Goal: Task Accomplishment & Management: Manage account settings

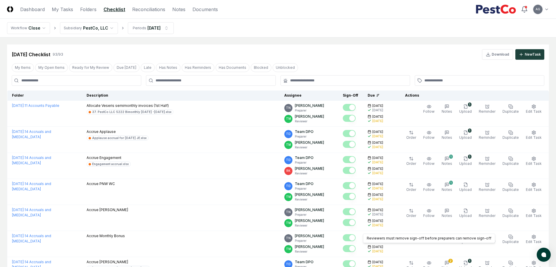
click at [88, 13] on header "CloseCore Dashboard My Tasks Folders Checklist Reconciliations Notes Documents …" at bounding box center [278, 9] width 556 height 19
click at [88, 10] on link "Folders" at bounding box center [88, 9] width 16 height 7
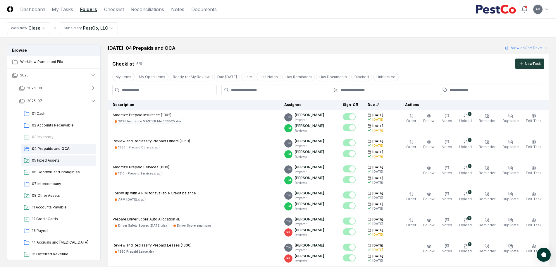
click at [47, 159] on span "05 Fixed Assets" at bounding box center [63, 160] width 62 height 5
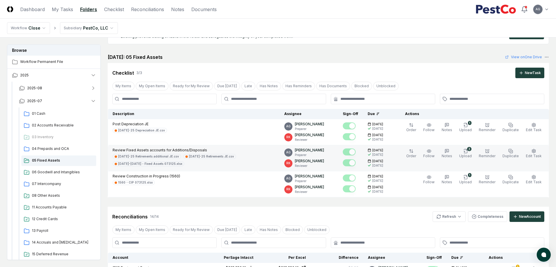
scroll to position [110, 0]
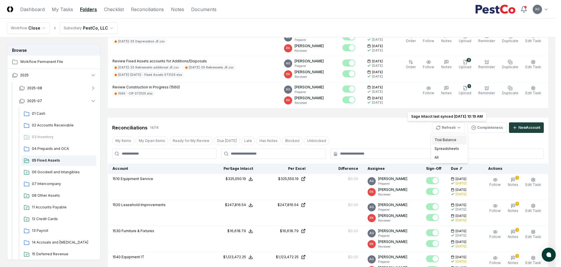
click at [447, 138] on div "Trial Balance" at bounding box center [449, 139] width 35 height 9
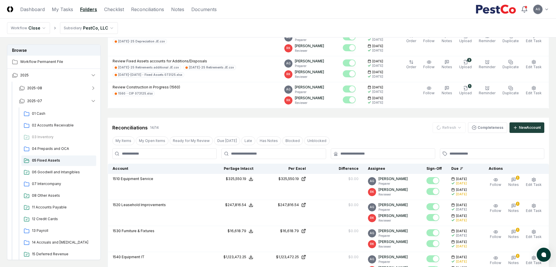
click at [362, 127] on div "Reconciliations 14 / 14 Refresh Completeness New Account" at bounding box center [328, 127] width 432 height 11
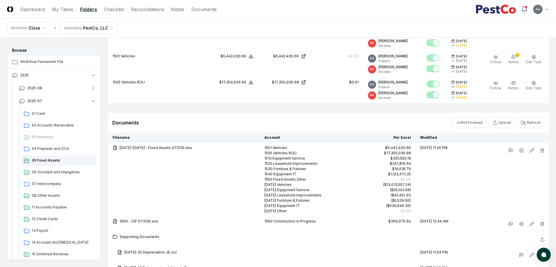
scroll to position [548, 0]
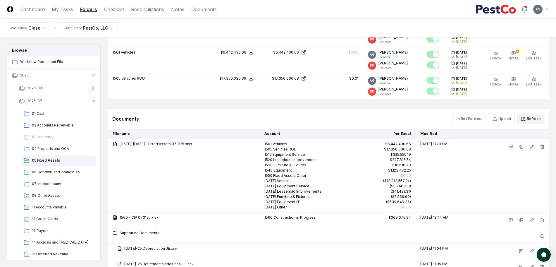
click at [528, 122] on button "Refresh" at bounding box center [530, 118] width 27 height 11
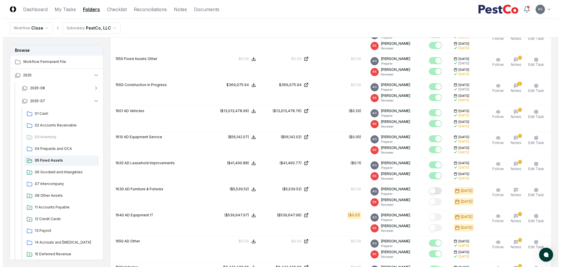
scroll to position [321, 0]
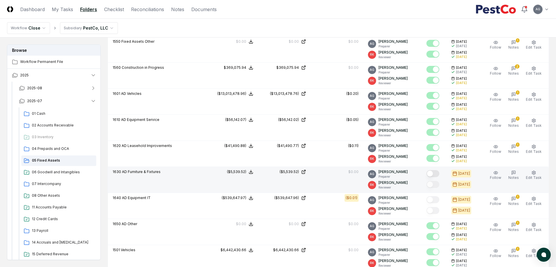
click at [437, 172] on button "Mark complete" at bounding box center [432, 173] width 13 height 7
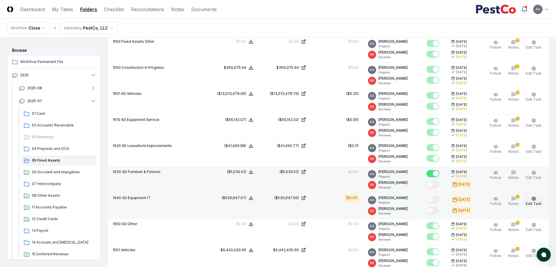
click at [540, 204] on span "Edit Task" at bounding box center [534, 203] width 16 height 4
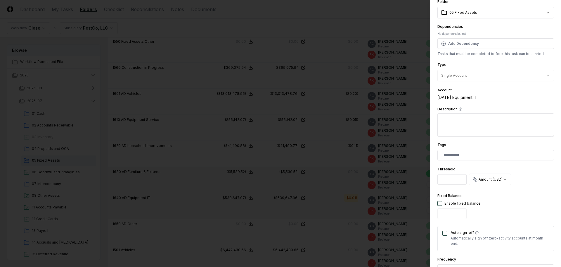
scroll to position [37, 0]
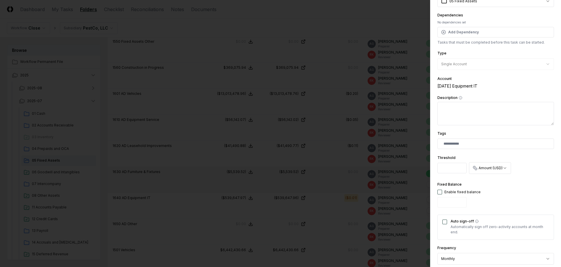
click at [451, 169] on input "*" at bounding box center [452, 168] width 29 height 11
type input "****"
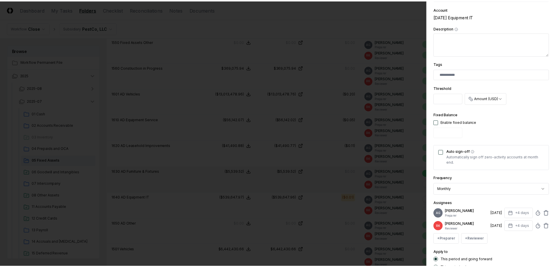
scroll to position [152, 0]
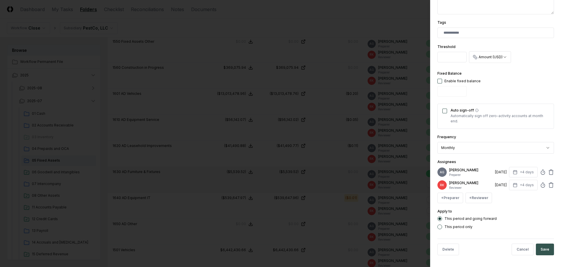
click at [542, 244] on button "Save" at bounding box center [545, 249] width 18 height 12
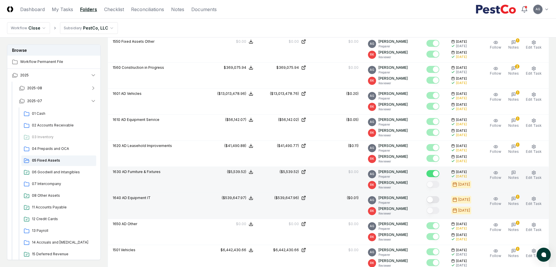
click at [437, 200] on button "Mark complete" at bounding box center [432, 199] width 13 height 7
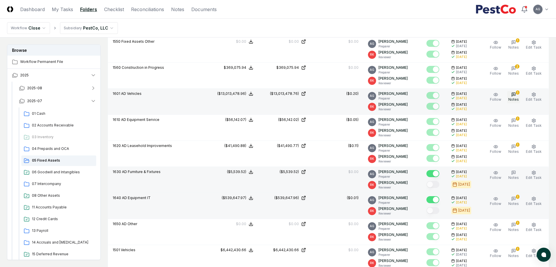
click at [512, 94] on icon "button" at bounding box center [513, 94] width 5 height 5
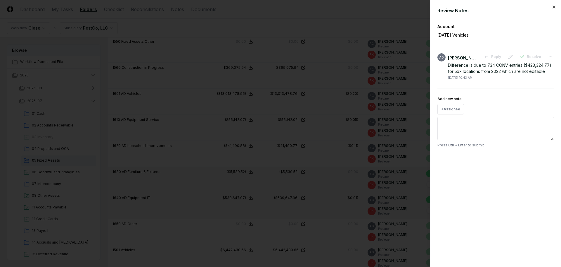
click at [342, 104] on div at bounding box center [280, 133] width 561 height 267
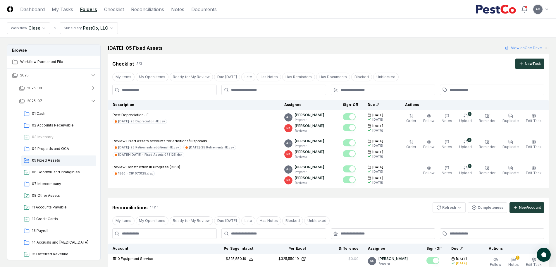
click at [66, 11] on link "My Tasks" at bounding box center [62, 9] width 21 height 7
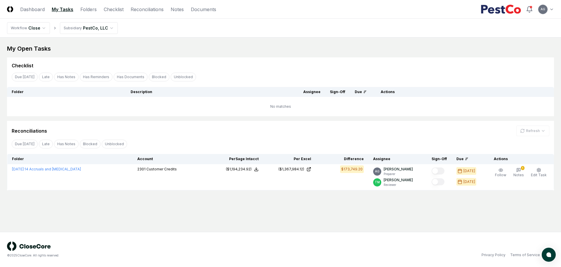
click at [295, 54] on div "My Open Tasks Cancel Reassign Checklist Due [DATE] Late Has Notes Has Reminders…" at bounding box center [280, 117] width 547 height 146
click at [253, 52] on div "My Open Tasks" at bounding box center [280, 48] width 547 height 8
click at [154, 13] on header "CloseCore Dashboard My Tasks Folders Checklist Reconciliations Notes Documents …" at bounding box center [280, 9] width 561 height 19
click at [95, 12] on link "Folders" at bounding box center [88, 9] width 16 height 7
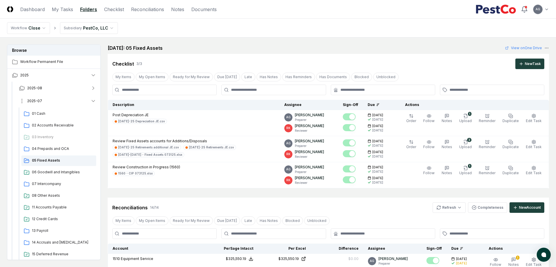
click at [40, 101] on span "2025-07" at bounding box center [34, 100] width 15 height 5
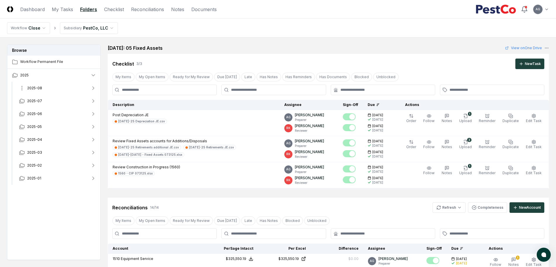
click at [43, 91] on button "2025-08" at bounding box center [57, 88] width 87 height 13
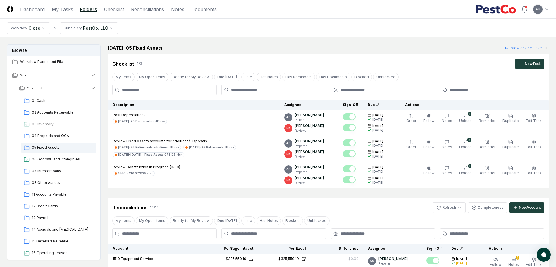
click at [51, 146] on span "05 Fixed Assets" at bounding box center [63, 147] width 62 height 5
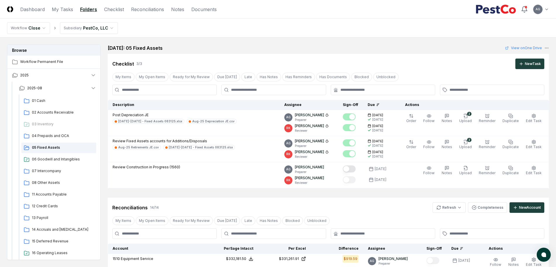
click at [334, 45] on div "August 2025: 05 Fixed Assets View on One Drive" at bounding box center [328, 47] width 441 height 7
click at [57, 10] on link "My Tasks" at bounding box center [62, 9] width 21 height 7
